Goal: Task Accomplishment & Management: Book appointment/travel/reservation

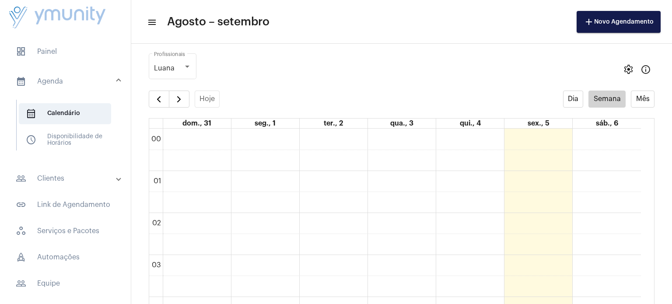
scroll to position [230, 0]
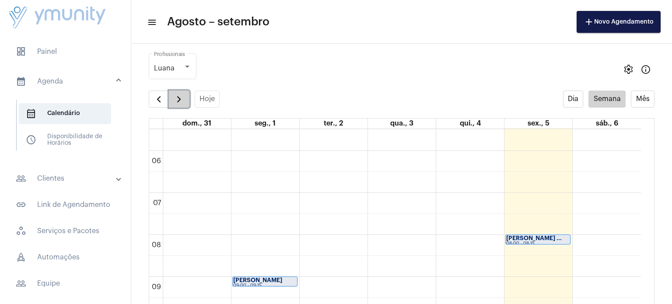
click at [185, 103] on button "button" at bounding box center [179, 100] width 21 height 18
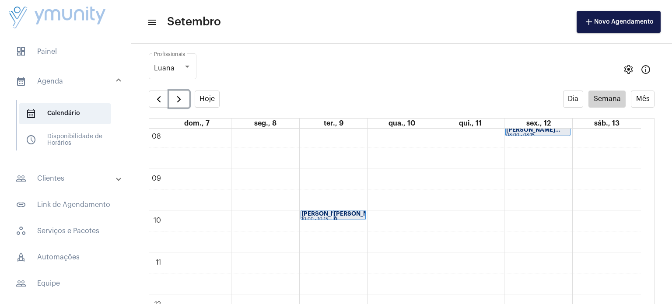
scroll to position [252, 0]
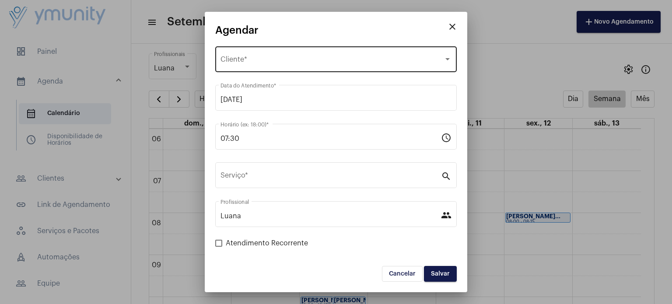
click at [290, 67] on div "Selecione o Cliente Cliente *" at bounding box center [336, 59] width 231 height 28
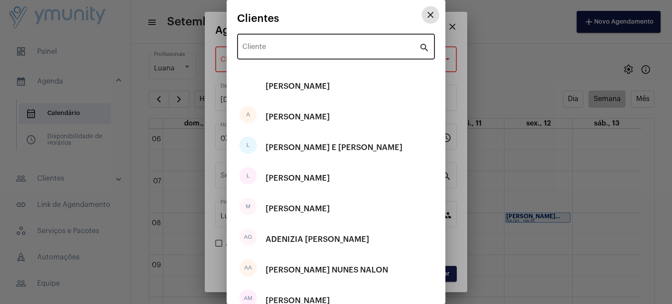
click at [281, 47] on input "Cliente" at bounding box center [330, 49] width 177 height 8
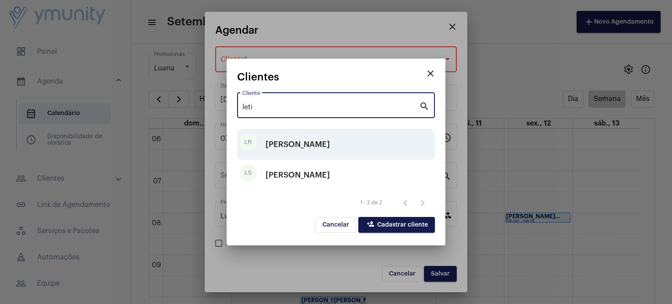
type input "leti"
click at [330, 137] on div "[PERSON_NAME]" at bounding box center [298, 144] width 64 height 26
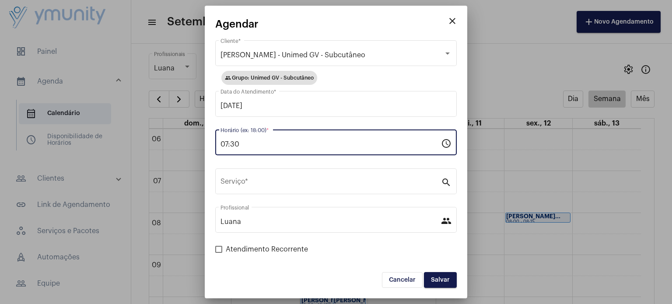
drag, startPoint x: 252, startPoint y: 143, endPoint x: 162, endPoint y: 153, distance: 90.7
click at [162, 153] on div "close Agendar [PERSON_NAME] - Unimed GV - Subcutâneo Cliente * group Grupo: Uni…" at bounding box center [336, 152] width 672 height 304
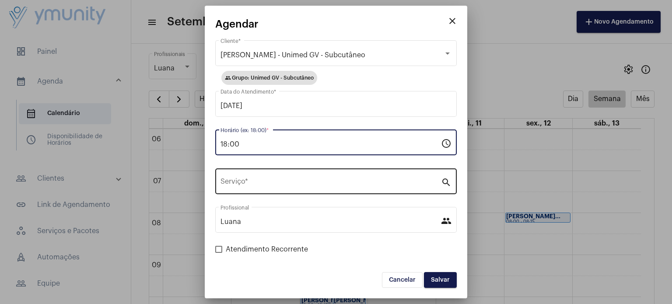
type input "18:00"
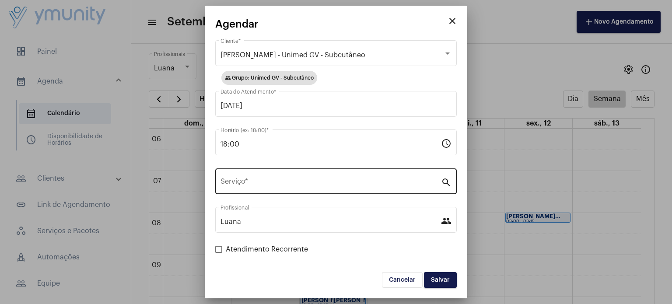
click at [254, 189] on div "Serviço *" at bounding box center [331, 181] width 221 height 28
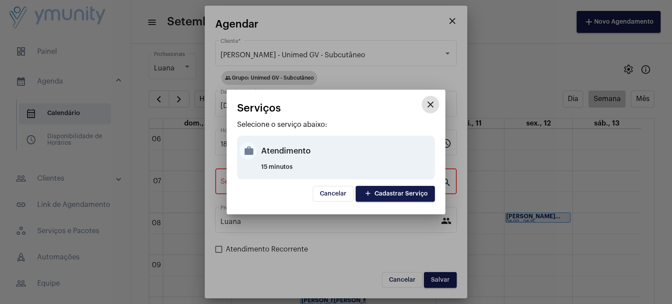
click at [273, 162] on div "Atendimento" at bounding box center [347, 151] width 172 height 26
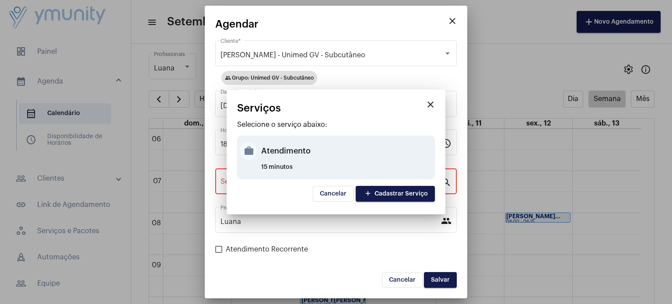
type input "Atendimento"
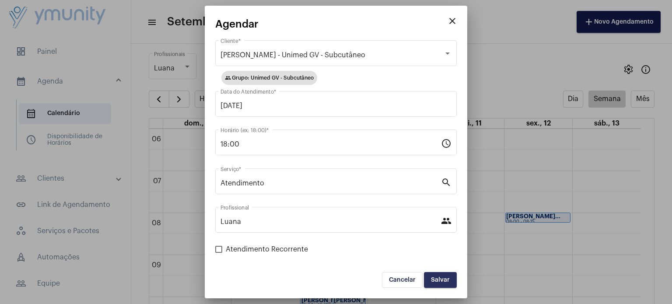
click at [429, 285] on button "Salvar" at bounding box center [440, 280] width 33 height 16
